Goal: Task Accomplishment & Management: Manage account settings

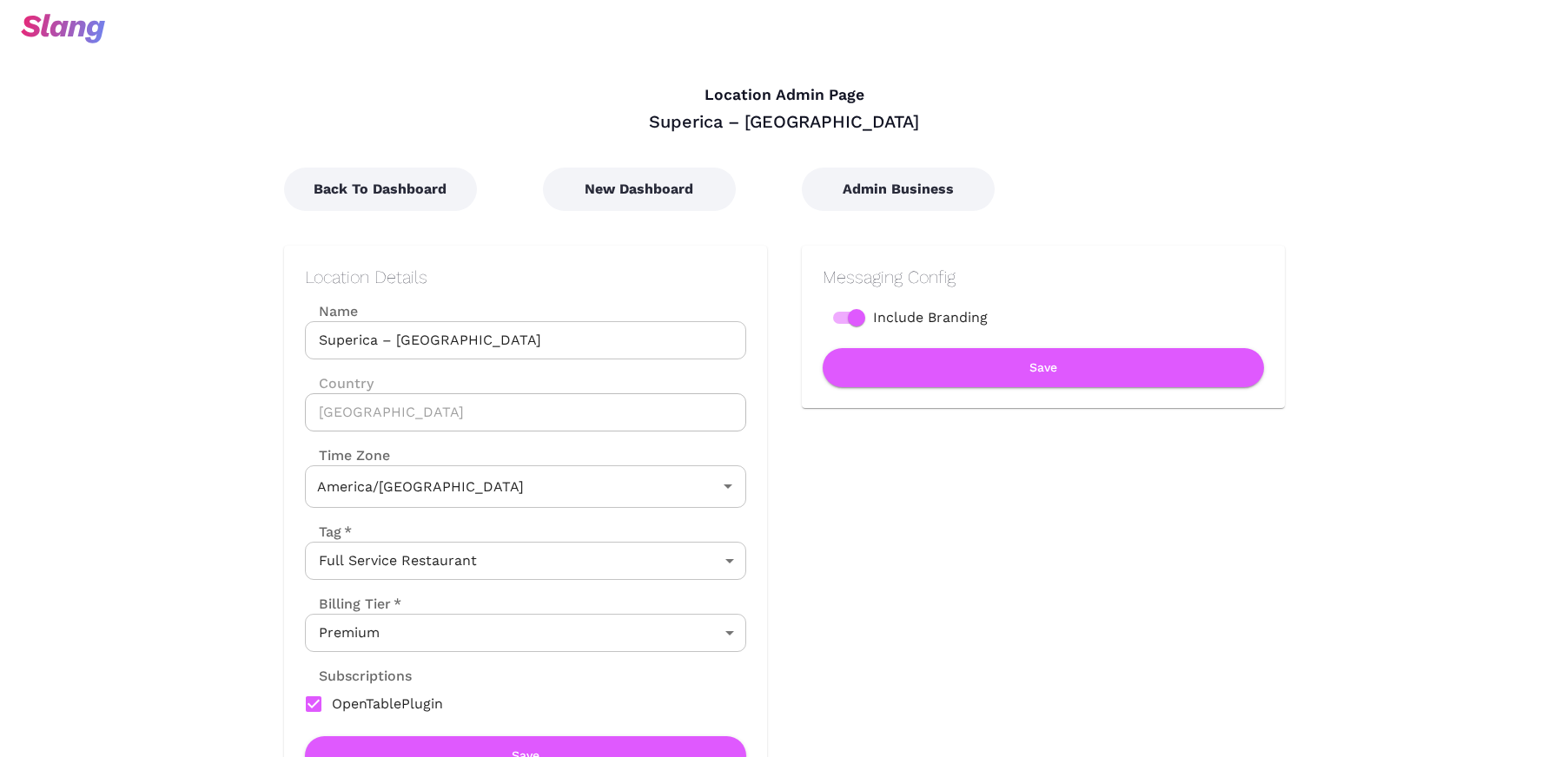
type input "Central Time"
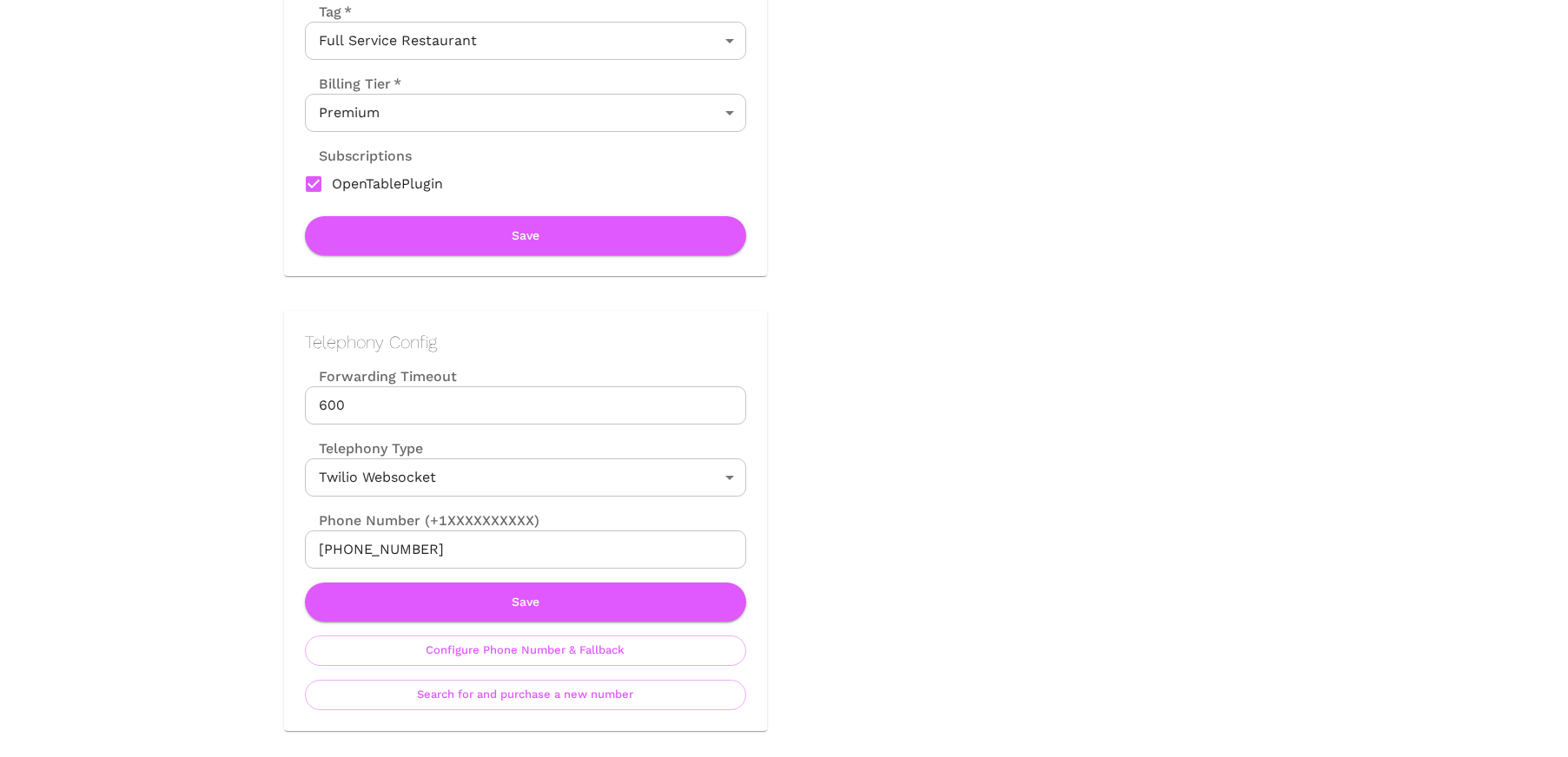
scroll to position [553, 0]
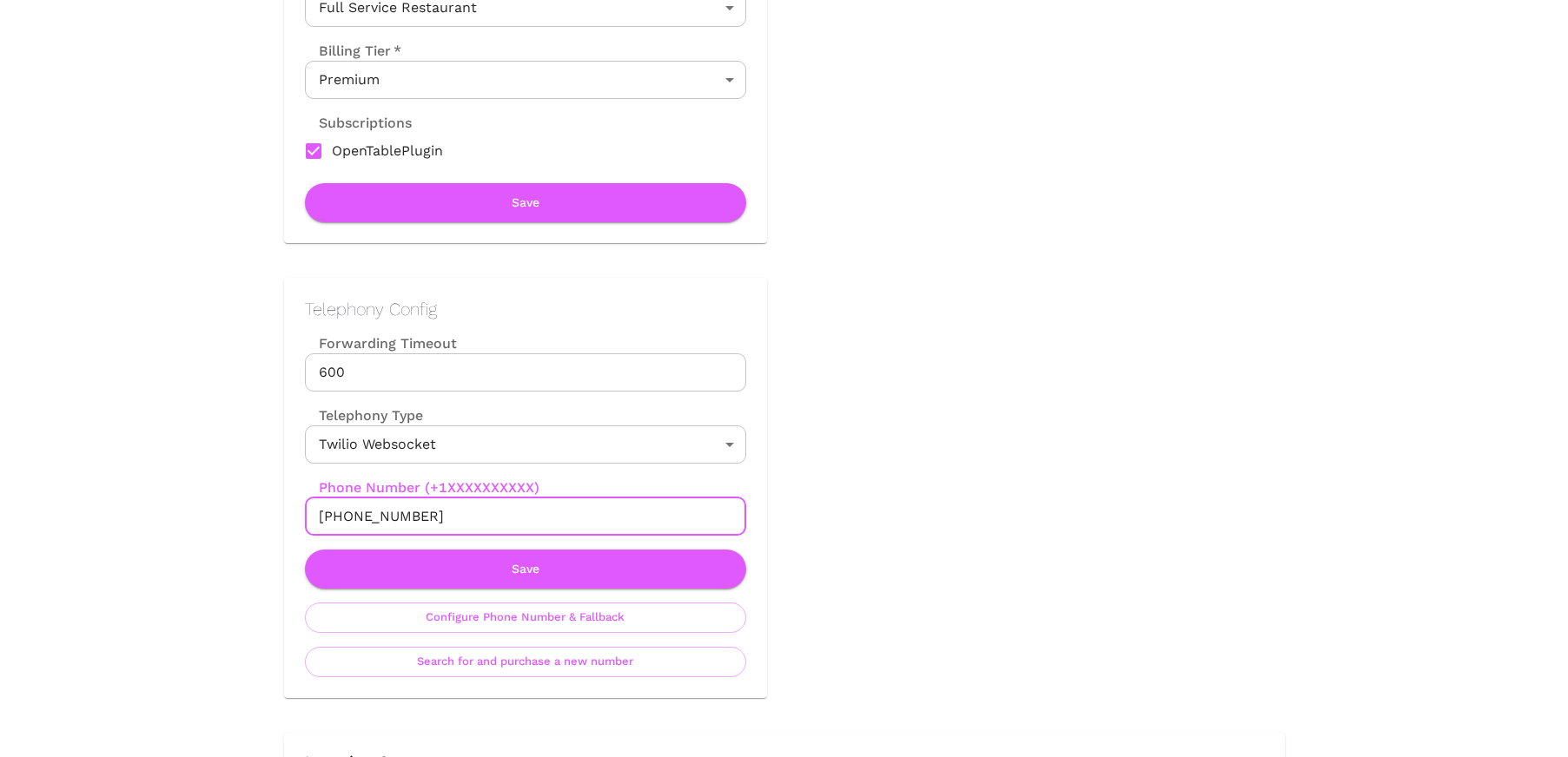
click at [338, 519] on input "[PHONE_NUMBER]" at bounding box center [525, 517] width 441 height 39
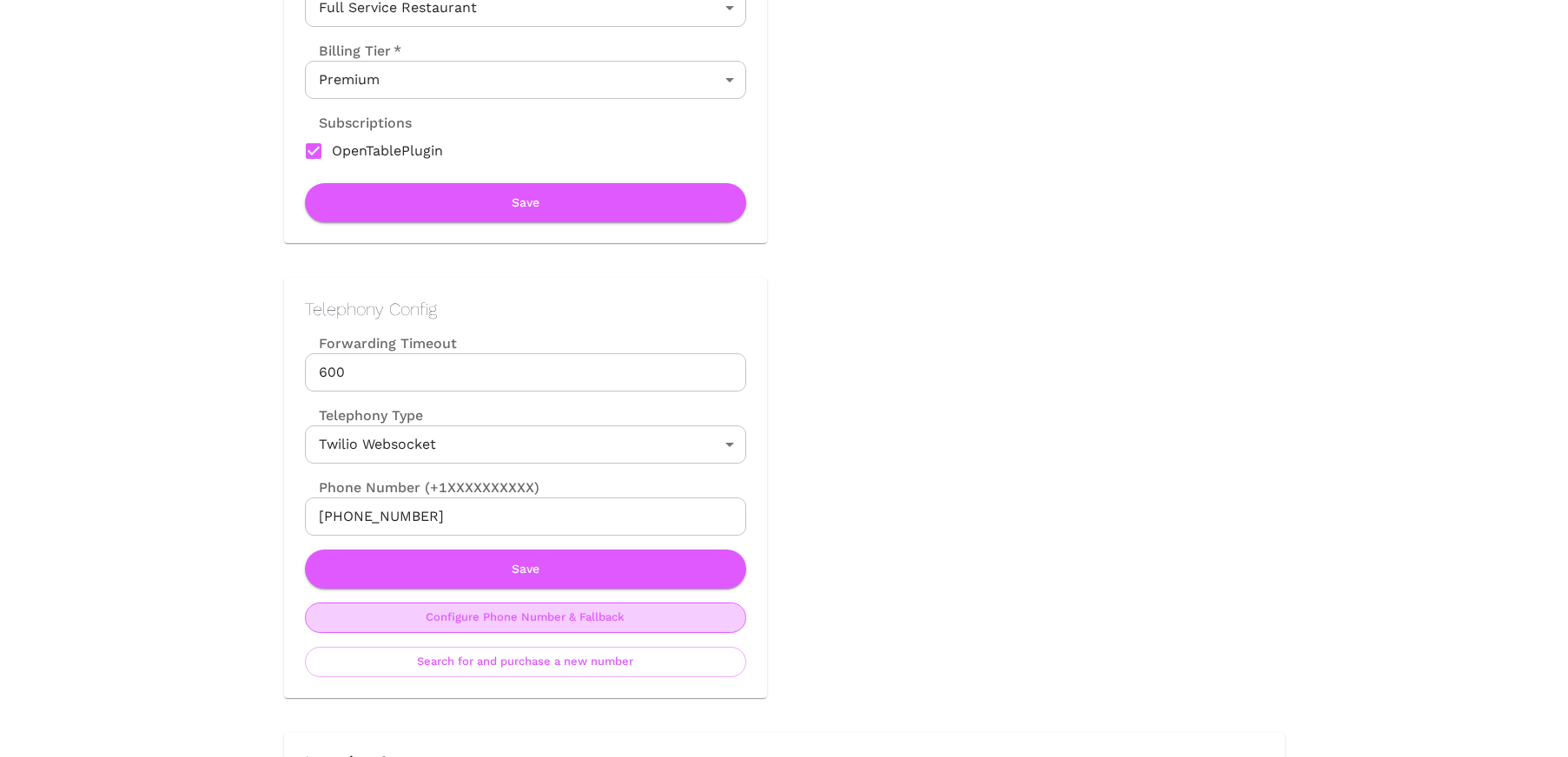
click at [498, 616] on button "Configure Phone Number & Fallback" at bounding box center [525, 618] width 441 height 31
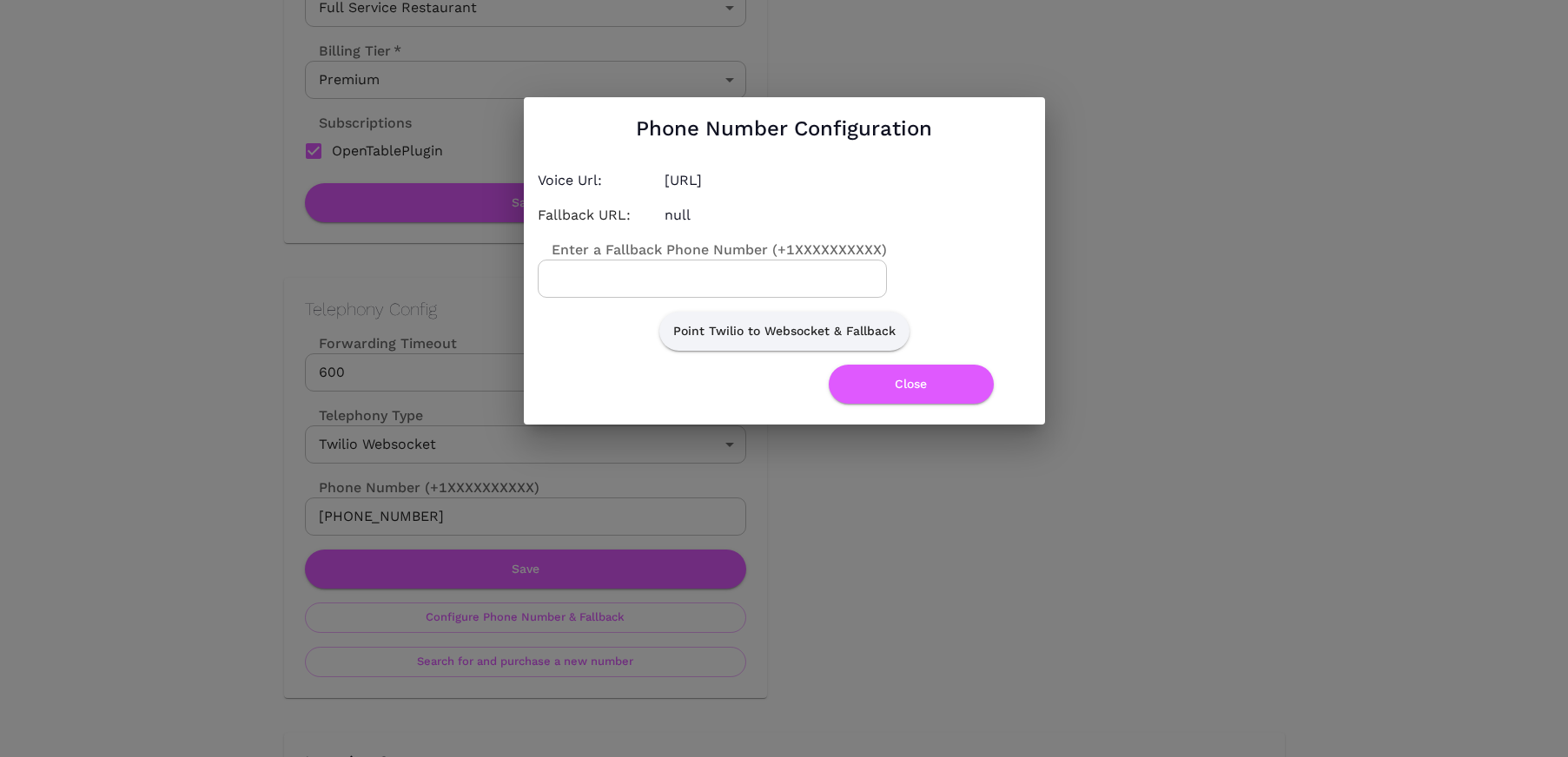
click at [644, 283] on input "Enter a Fallback Phone Number (+1XXXXXXXXXX)" at bounding box center [712, 279] width 349 height 39
paste input "[PHONE_NUMBER]"
click at [598, 277] on input "[PHONE_NUMBER]" at bounding box center [712, 279] width 349 height 39
click at [626, 279] on input "[PHONE_NUMBER]" at bounding box center [712, 279] width 349 height 39
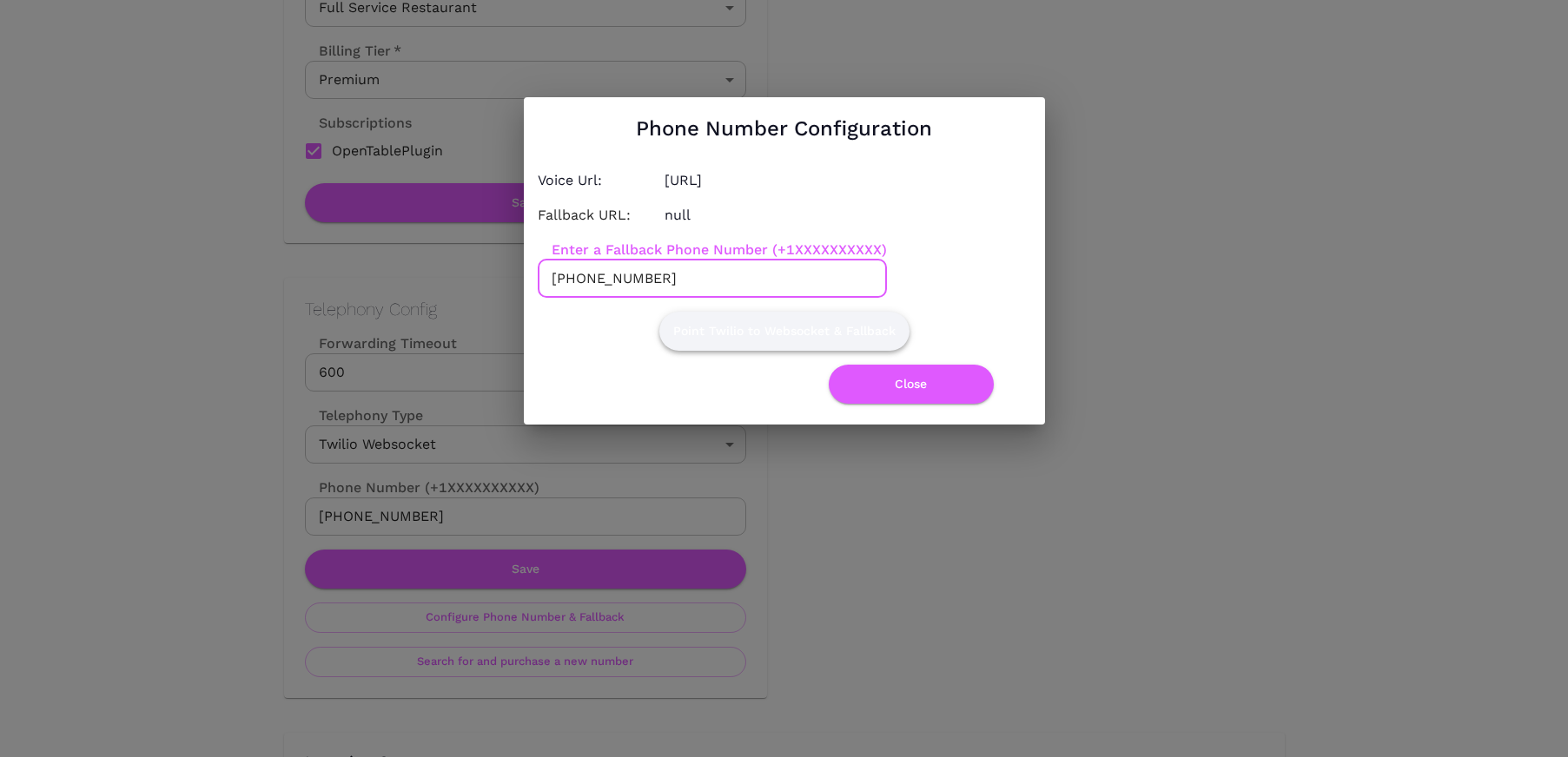
type input "[PHONE_NUMBER]"
click at [732, 331] on button "Point Twilio to Websocket & Fallback" at bounding box center [784, 331] width 250 height 40
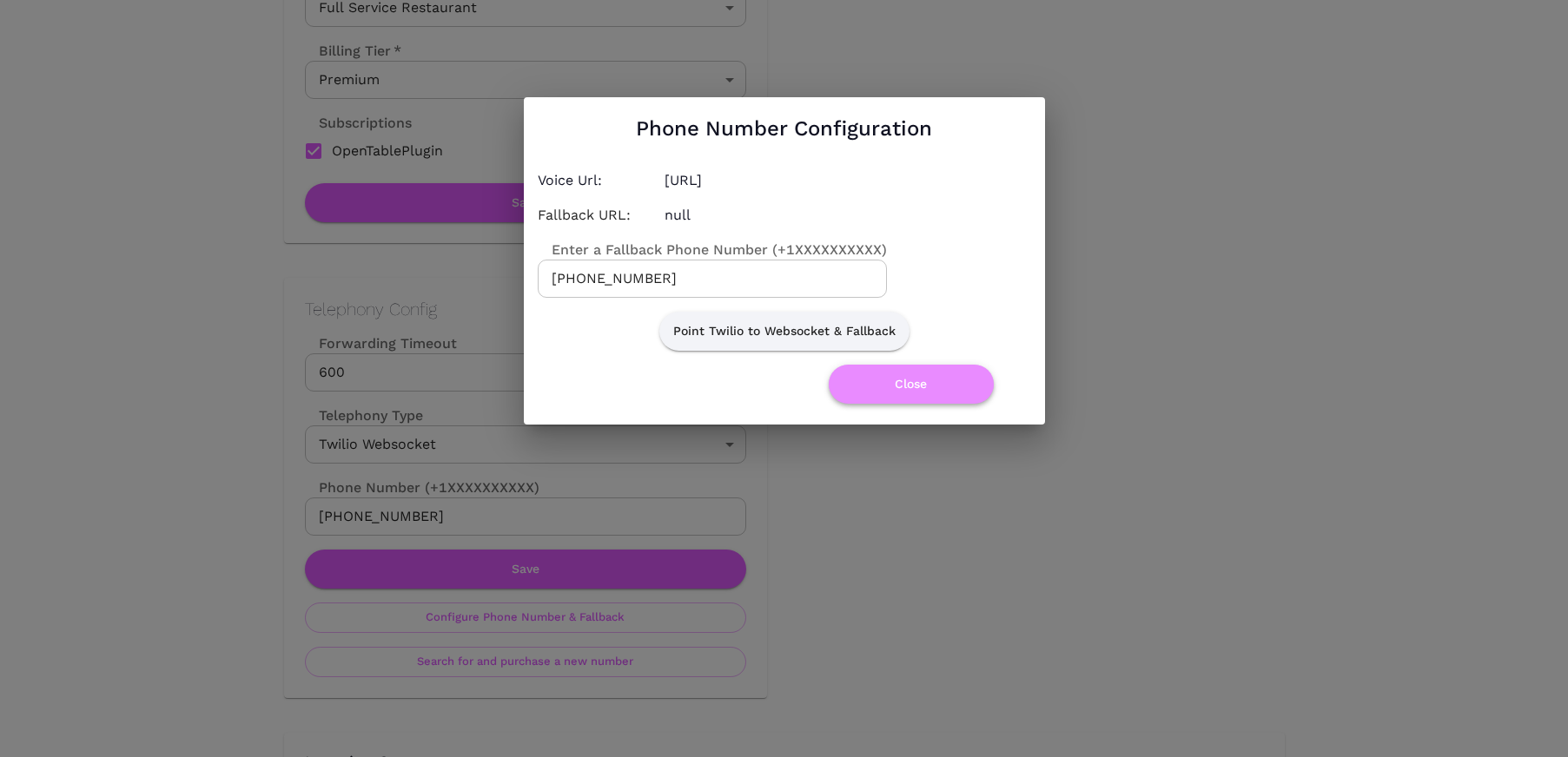
click at [926, 382] on button "Close" at bounding box center [911, 384] width 165 height 40
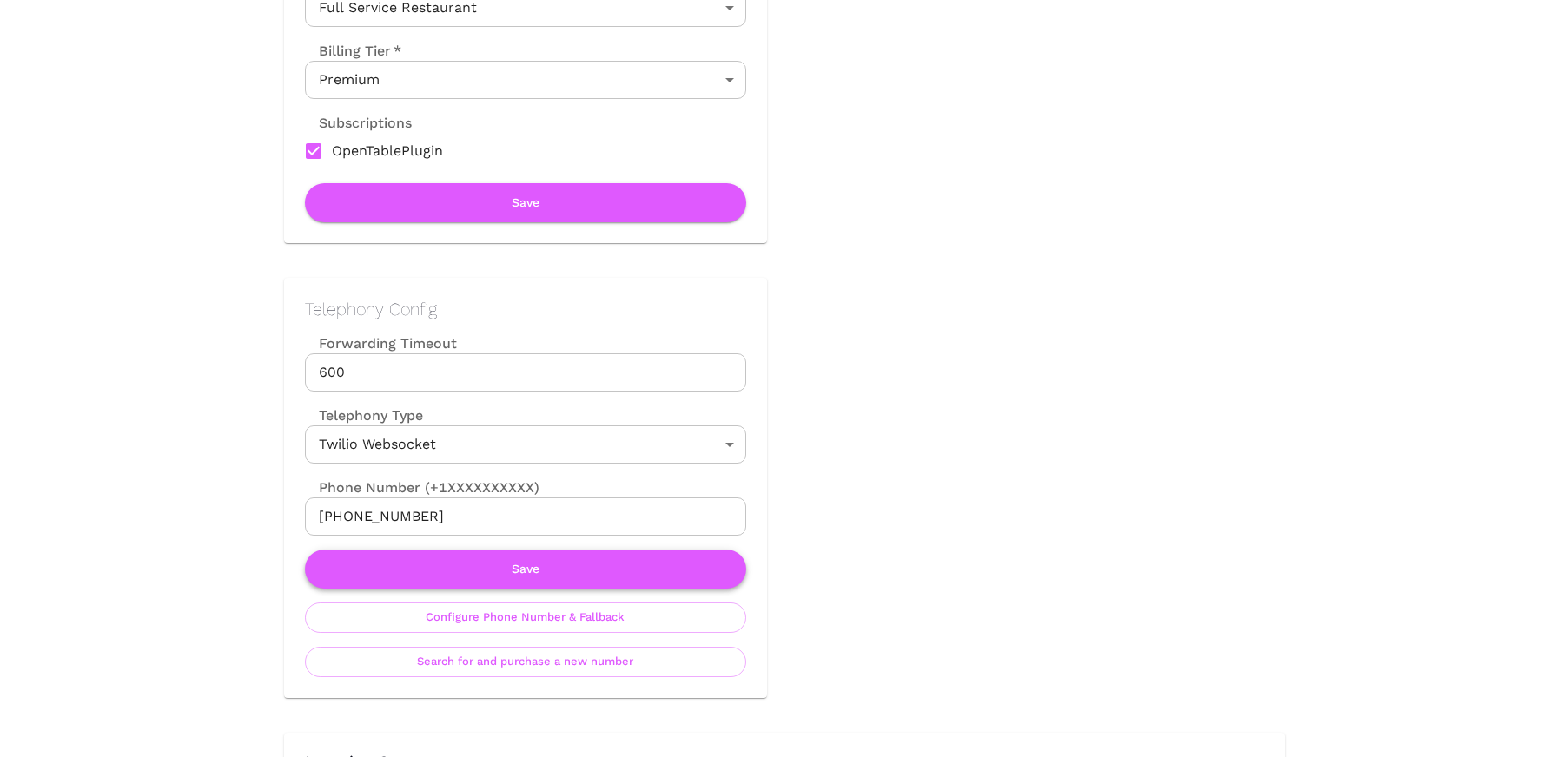
click at [646, 559] on button "Save" at bounding box center [525, 569] width 441 height 40
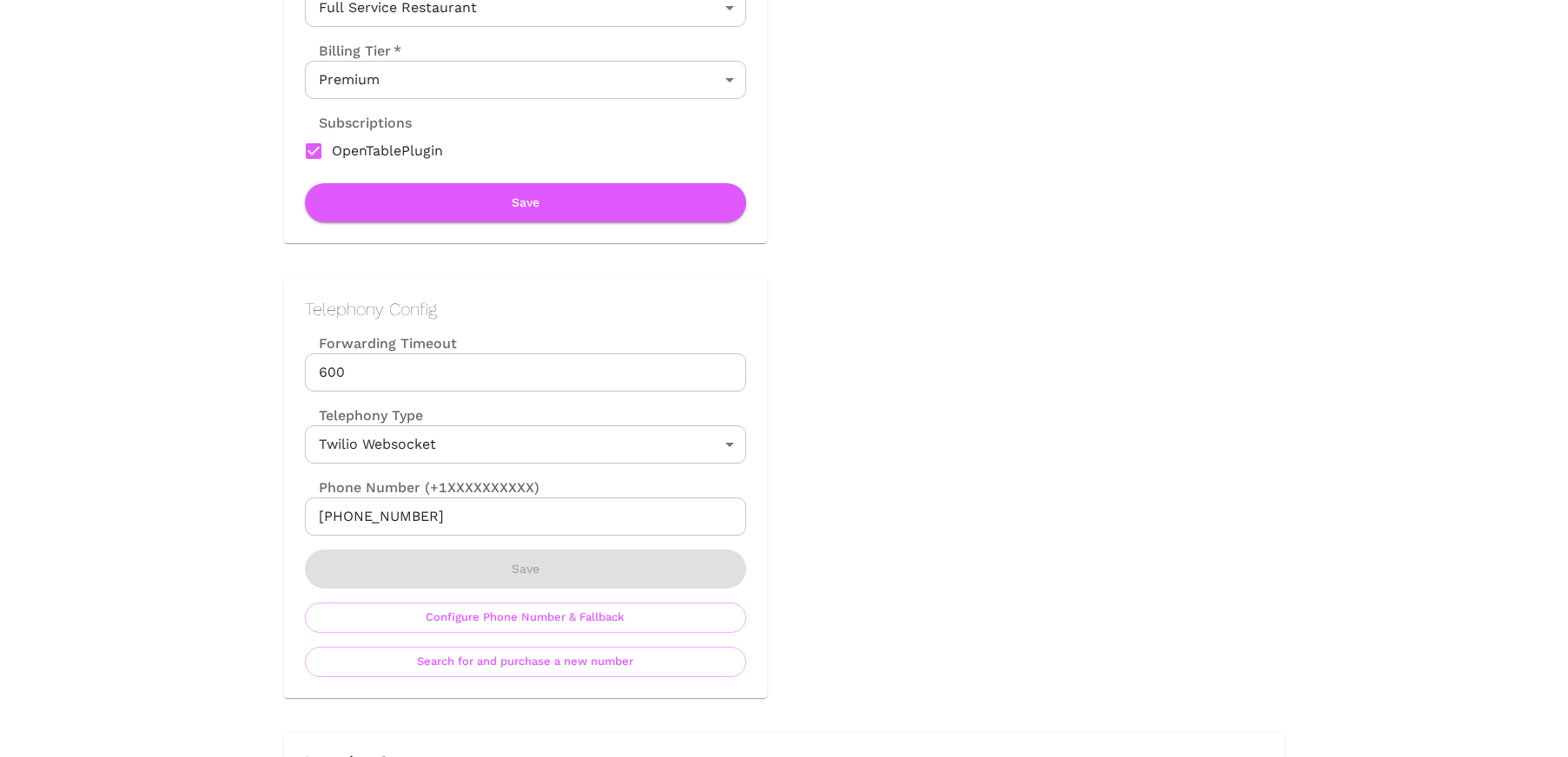
scroll to position [0, 0]
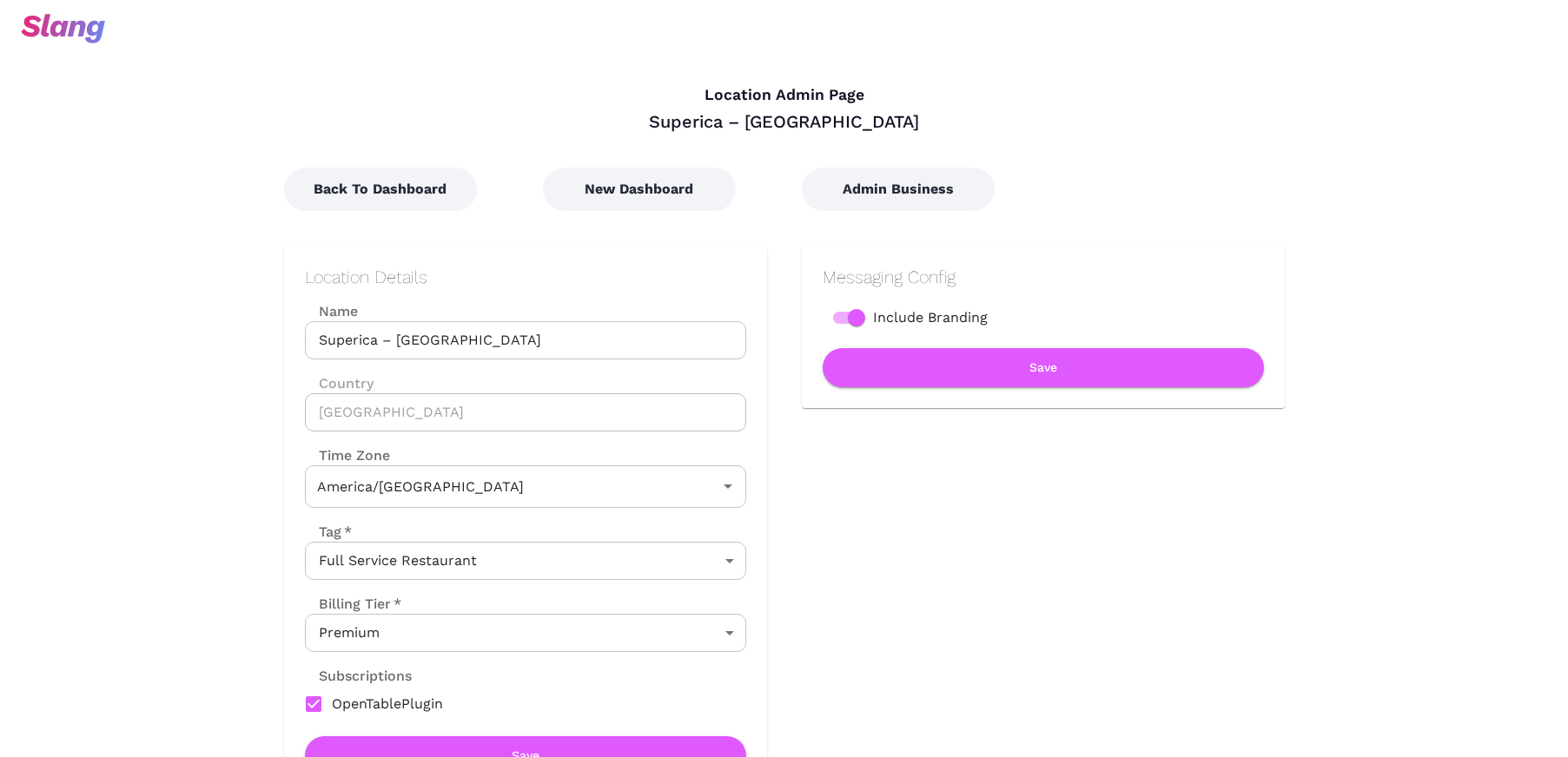
type input "Central Time"
